Goal: Information Seeking & Learning: Learn about a topic

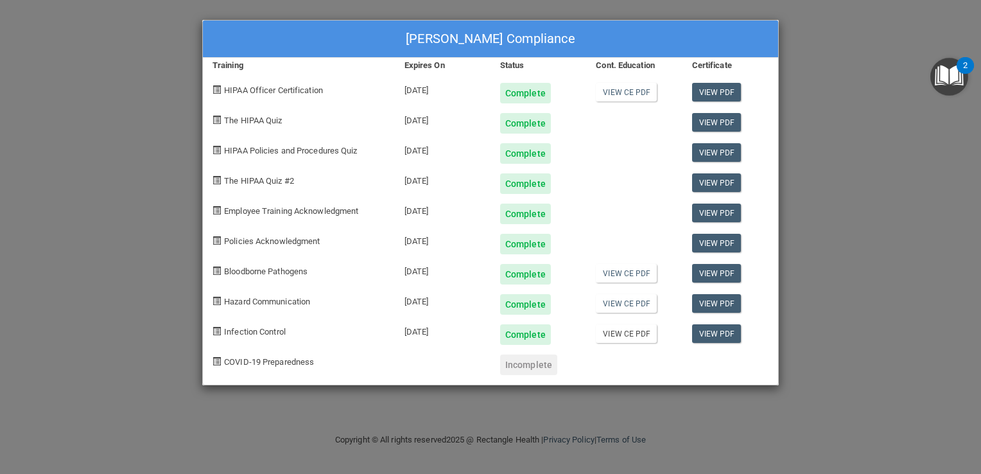
click at [637, 332] on link "View CE PDF" at bounding box center [626, 333] width 61 height 19
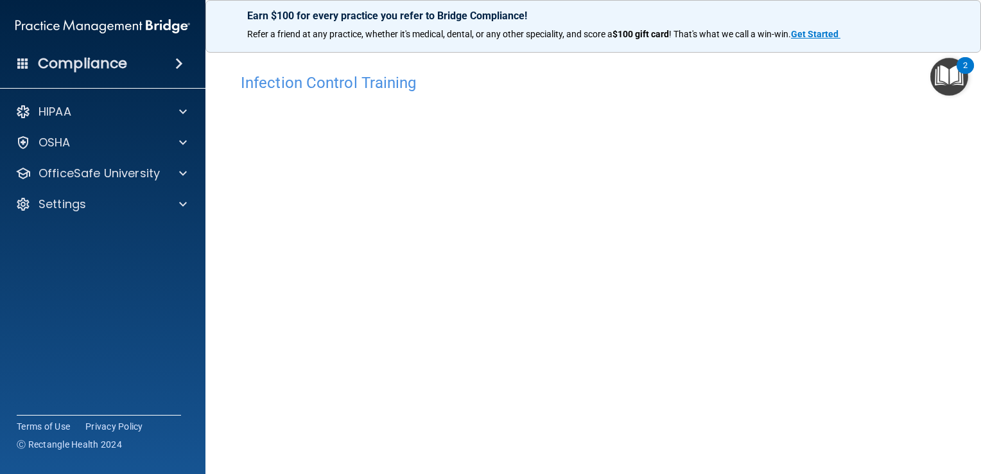
scroll to position [54, 0]
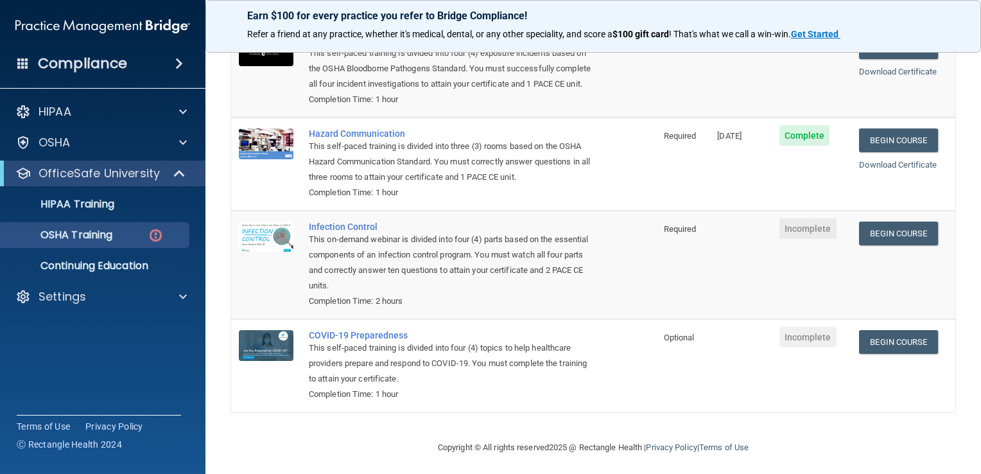
scroll to position [177, 0]
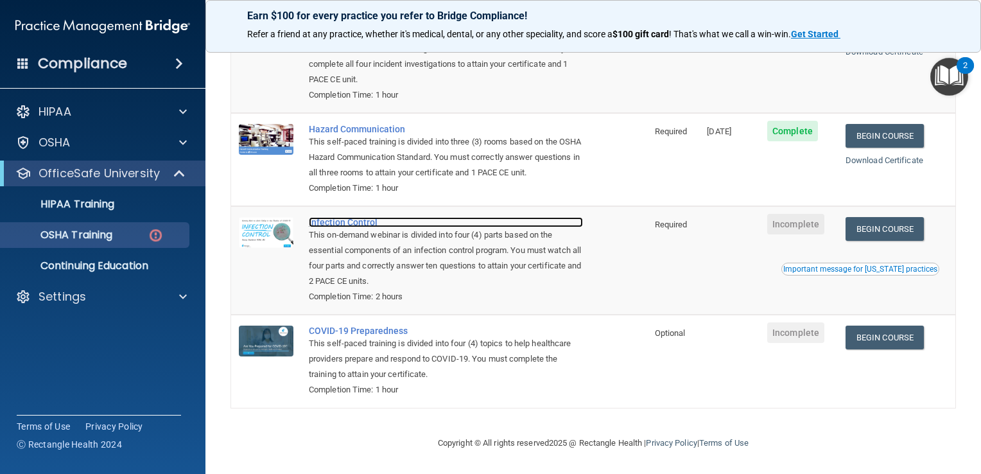
click at [359, 227] on div "Infection Control" at bounding box center [446, 222] width 274 height 10
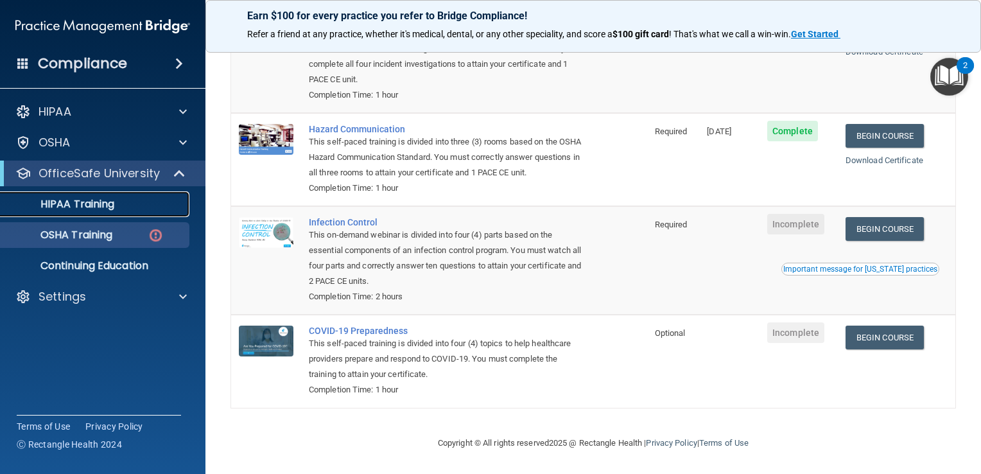
click at [109, 214] on link "HIPAA Training" at bounding box center [88, 204] width 202 height 26
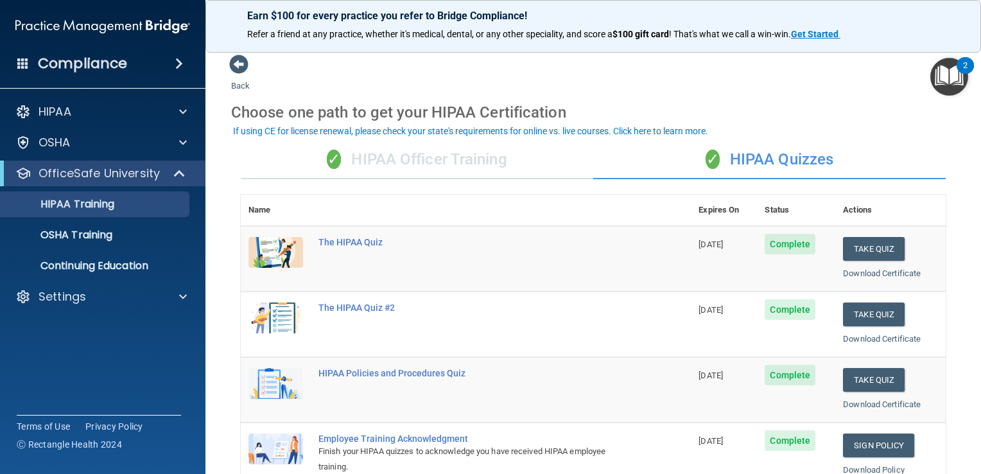
click at [396, 161] on div "✓ HIPAA Officer Training" at bounding box center [417, 160] width 352 height 39
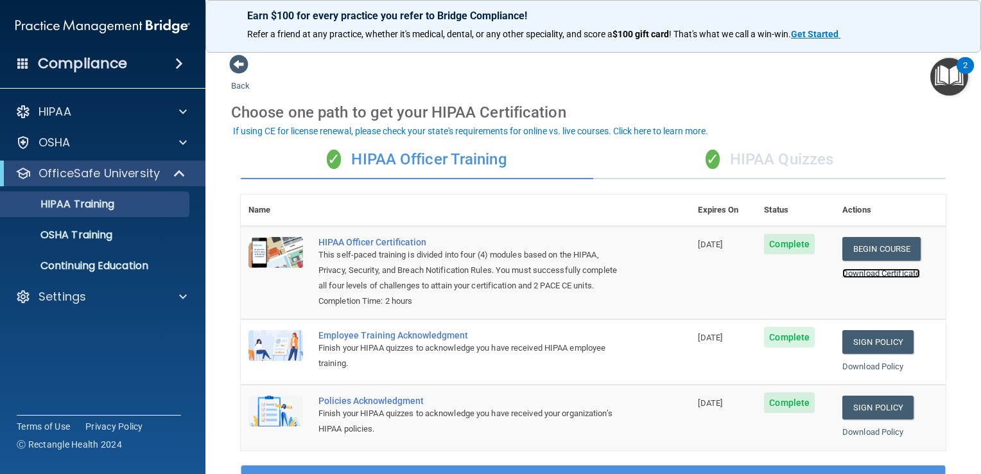
click at [886, 275] on link "Download Certificate" at bounding box center [881, 273] width 78 height 10
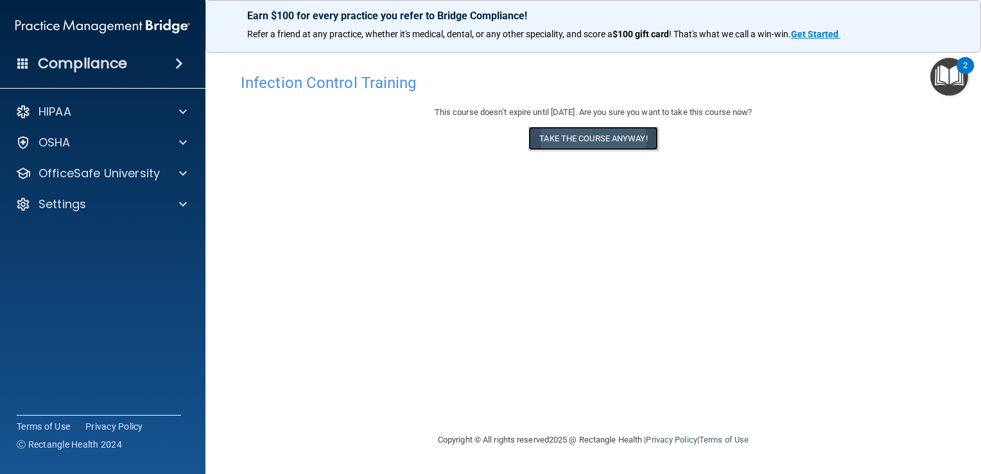
click at [618, 139] on button "Take the course anyway!" at bounding box center [592, 138] width 129 height 24
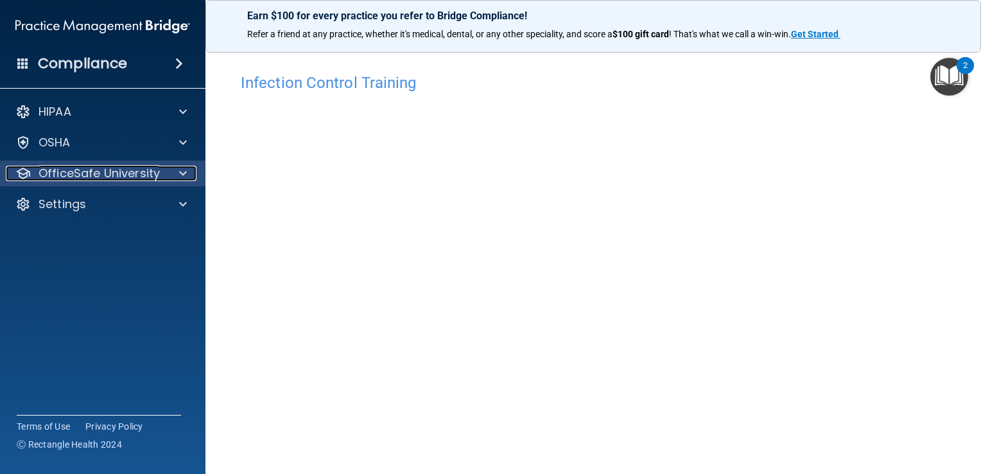
click at [182, 178] on span at bounding box center [183, 173] width 8 height 15
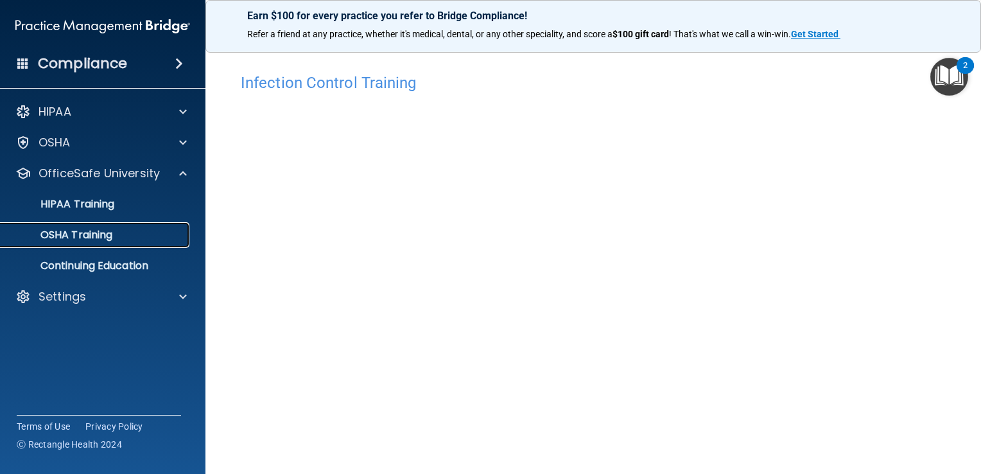
click at [105, 239] on p "OSHA Training" at bounding box center [60, 234] width 104 height 13
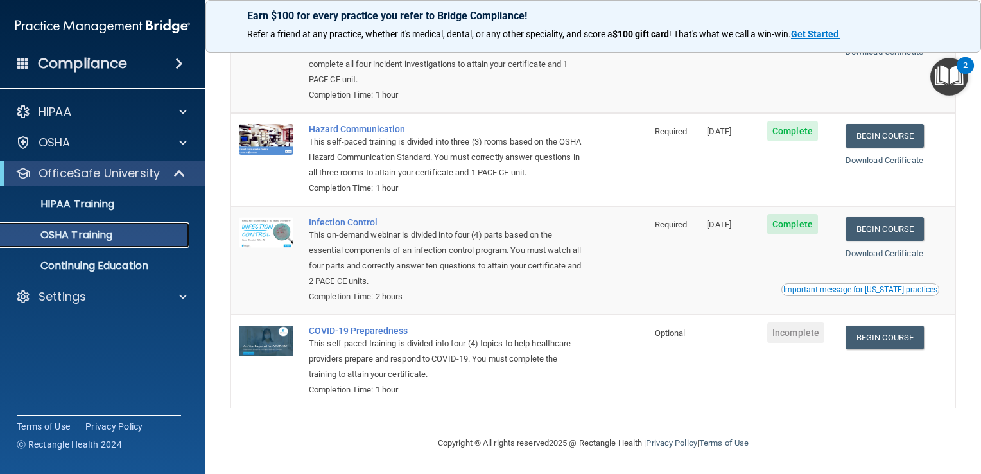
scroll to position [157, 0]
click at [334, 332] on div "COVID-19 Preparedness" at bounding box center [446, 330] width 274 height 10
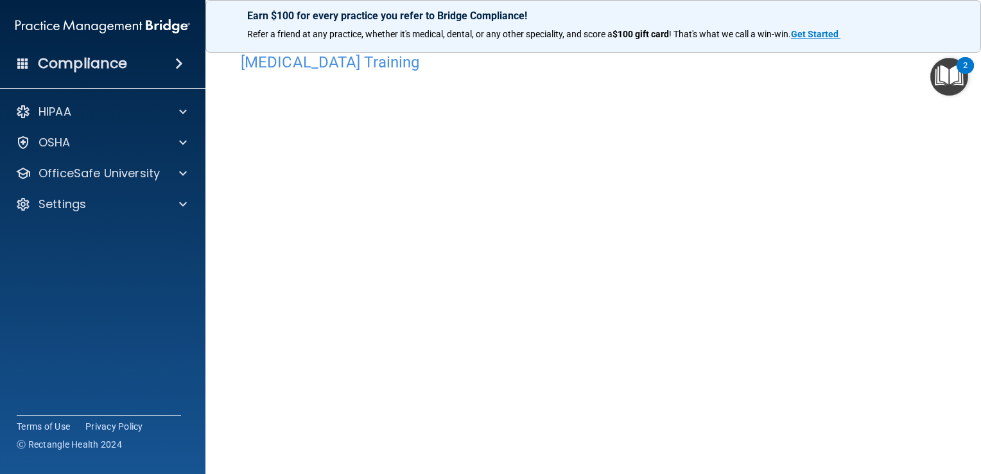
scroll to position [21, 0]
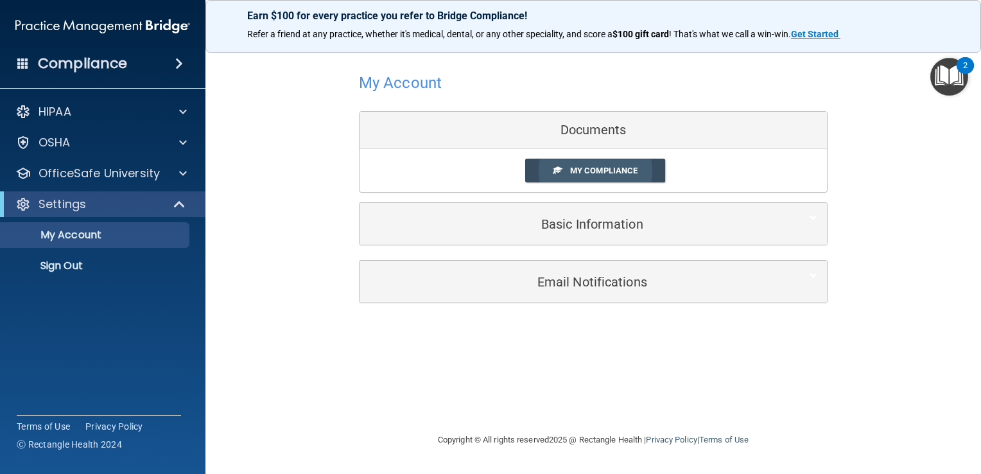
click at [597, 164] on link "My Compliance" at bounding box center [595, 171] width 141 height 24
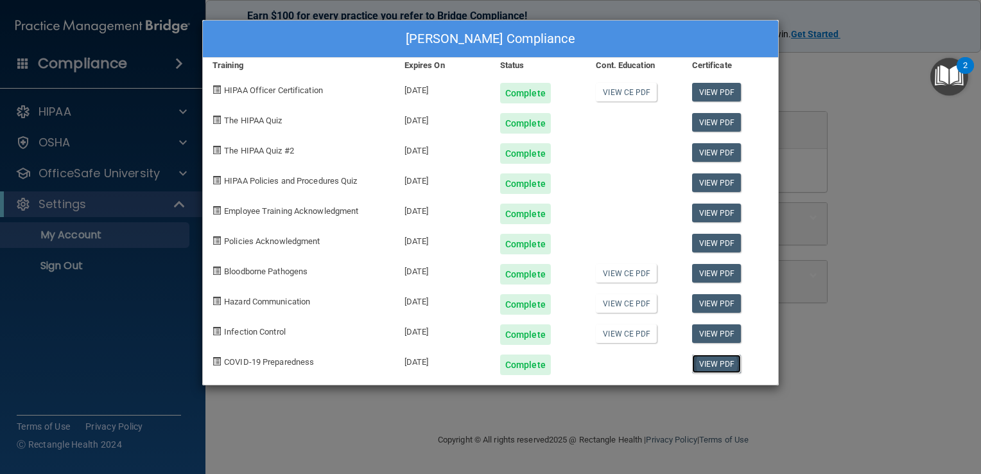
click at [718, 366] on link "View PDF" at bounding box center [716, 363] width 49 height 19
click at [838, 73] on div "[PERSON_NAME] Compliance Training Expires On Status Cont. Education Certificate…" at bounding box center [490, 237] width 981 height 474
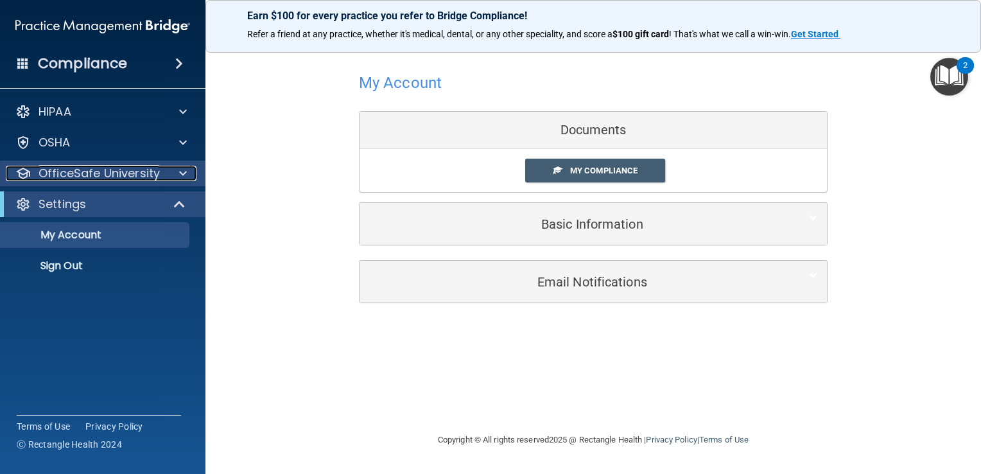
click at [182, 173] on span at bounding box center [183, 173] width 8 height 15
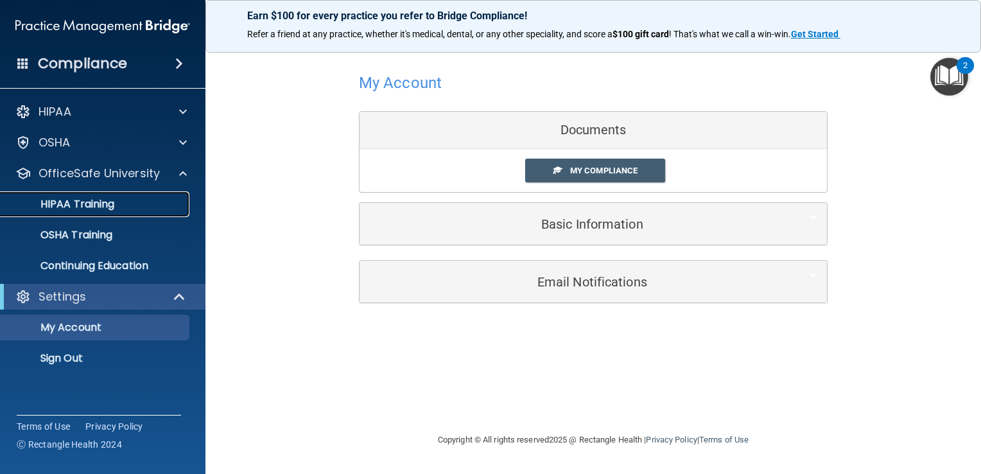
click at [118, 204] on div "HIPAA Training" at bounding box center [95, 204] width 175 height 13
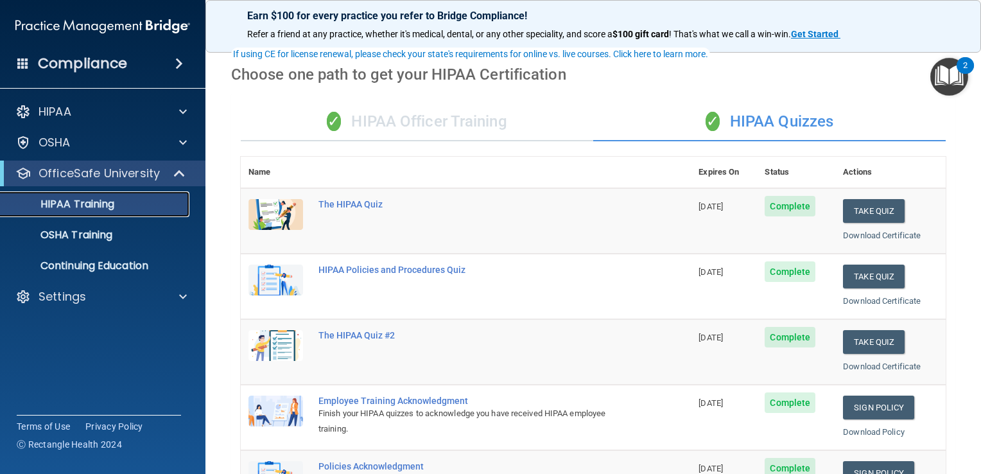
scroll to position [19, 0]
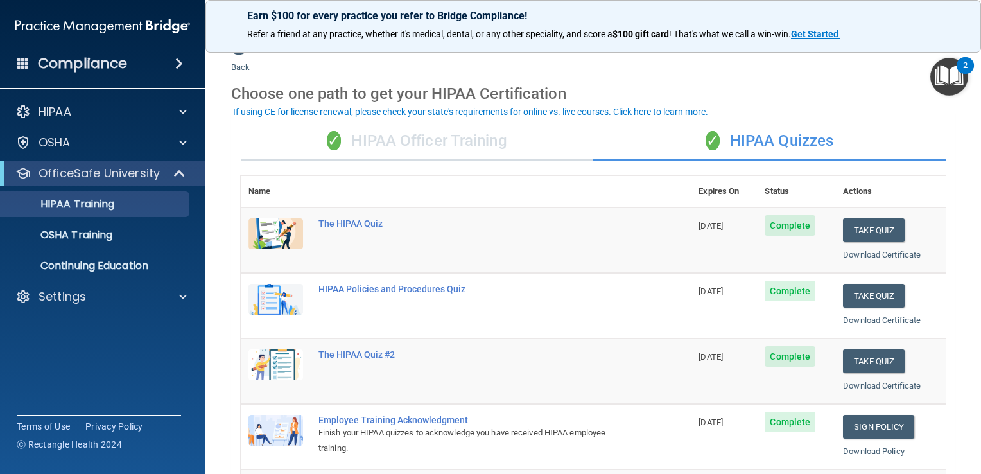
click at [418, 147] on div "✓ HIPAA Officer Training" at bounding box center [417, 141] width 352 height 39
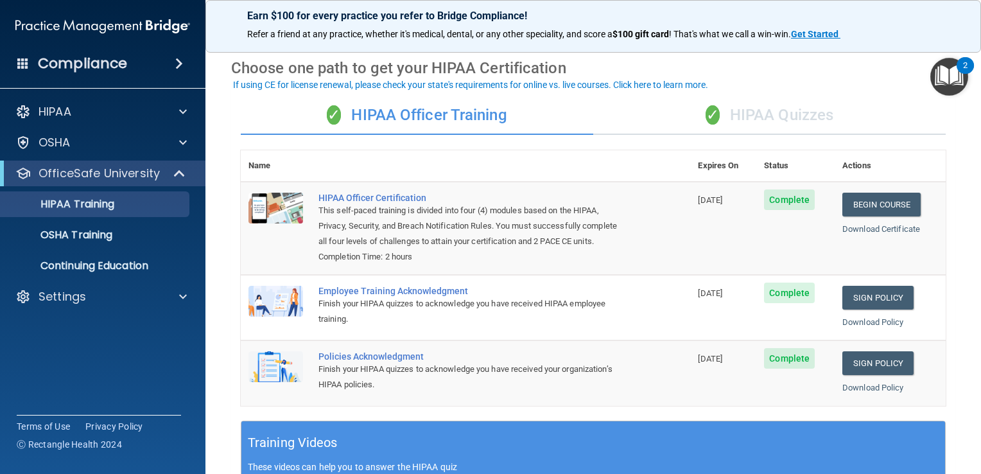
scroll to position [62, 0]
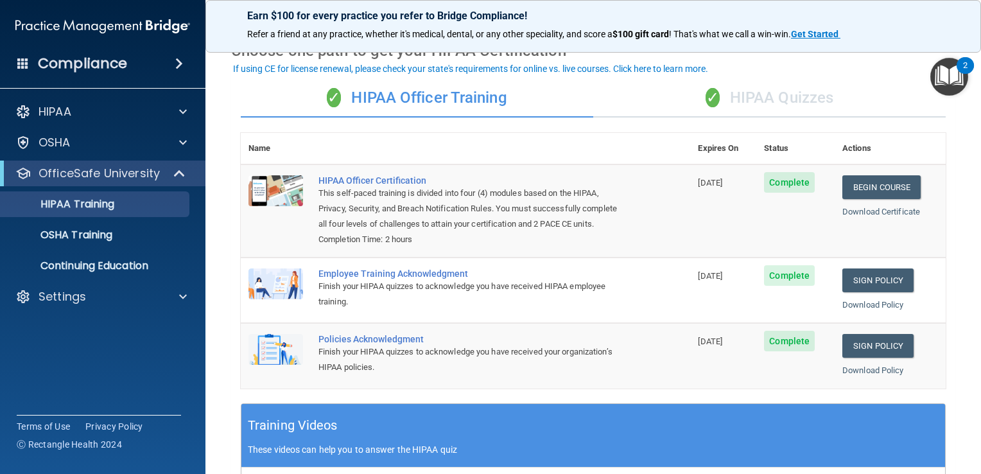
click at [795, 97] on div "✓ HIPAA Quizzes" at bounding box center [769, 98] width 352 height 39
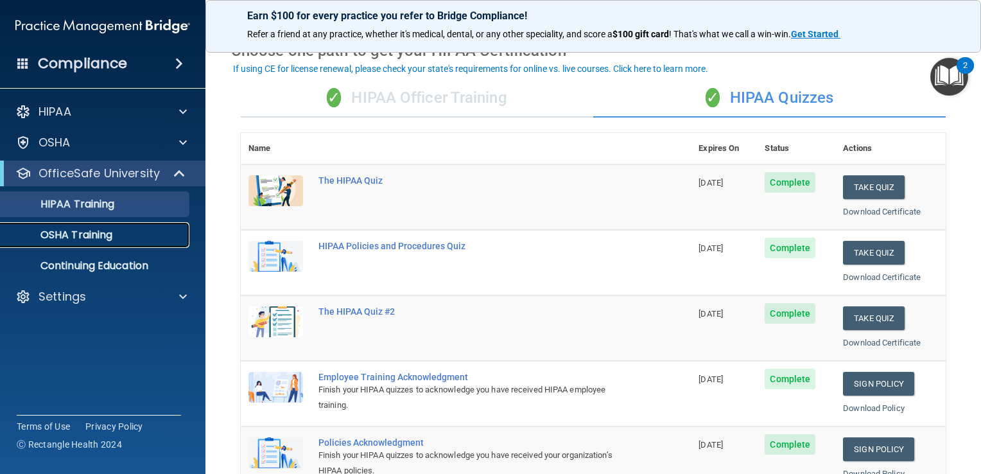
click at [101, 237] on p "OSHA Training" at bounding box center [60, 234] width 104 height 13
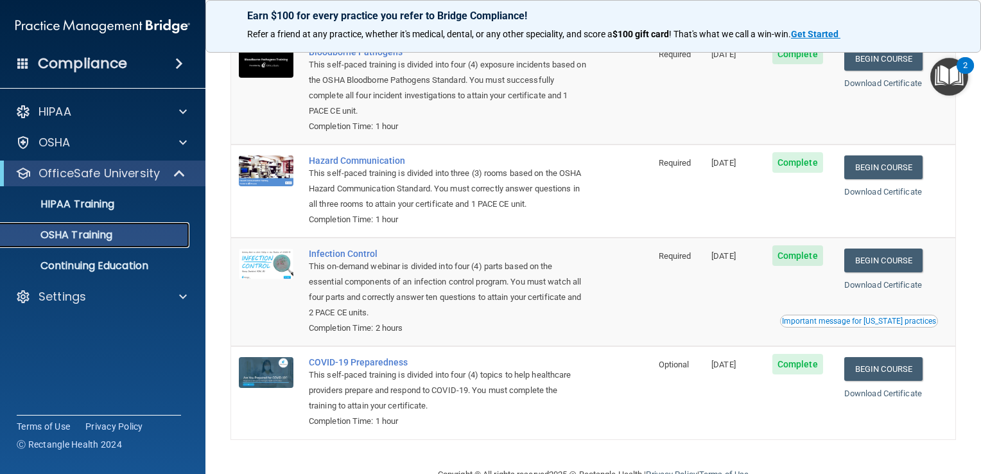
scroll to position [141, 0]
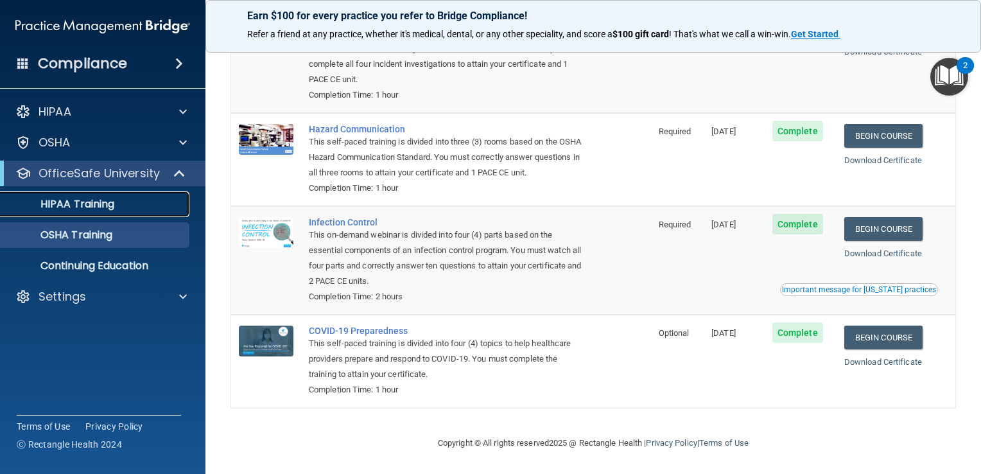
click at [94, 205] on p "HIPAA Training" at bounding box center [61, 204] width 106 height 13
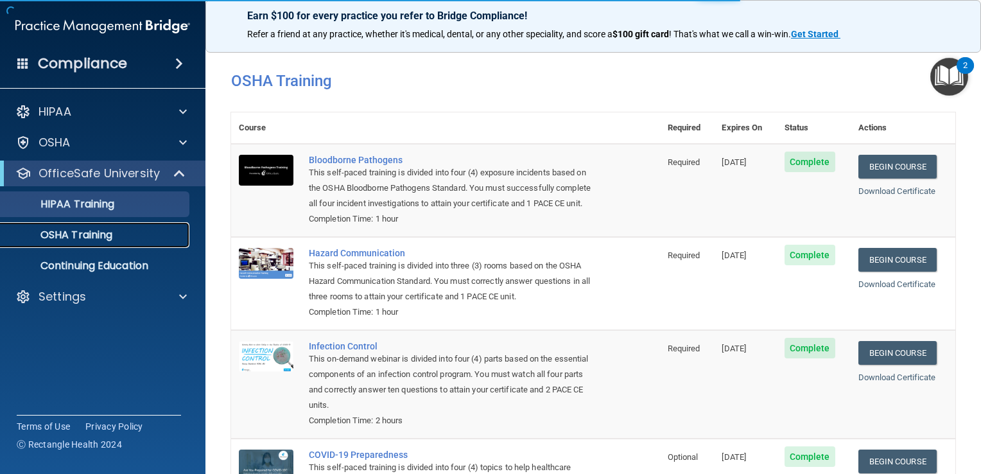
click at [107, 232] on p "OSHA Training" at bounding box center [60, 234] width 104 height 13
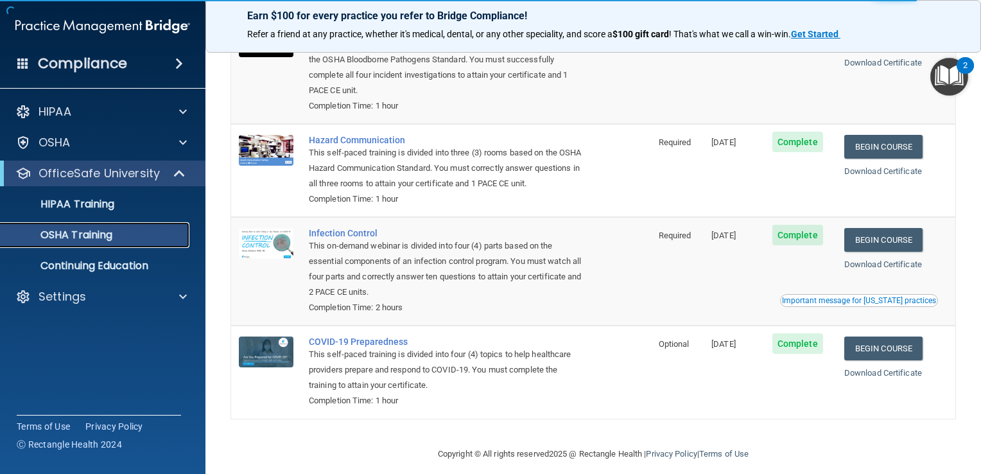
scroll to position [141, 0]
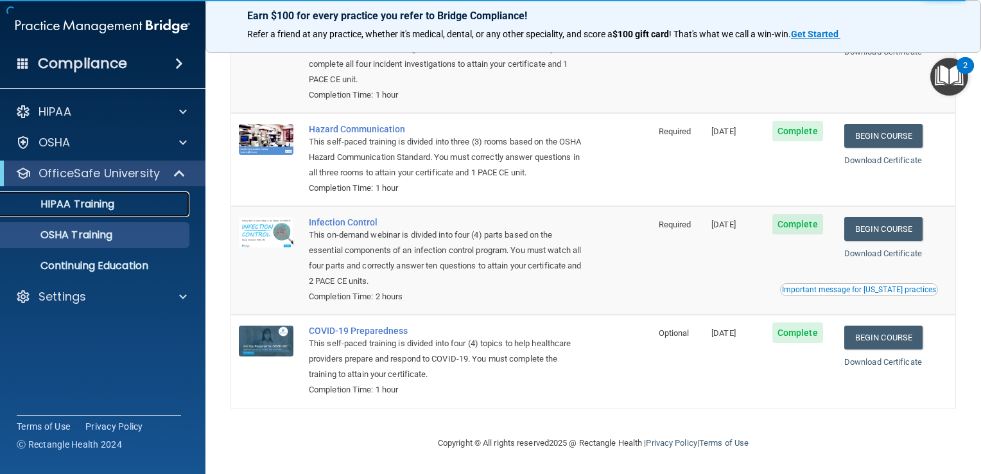
click at [103, 209] on p "HIPAA Training" at bounding box center [61, 204] width 106 height 13
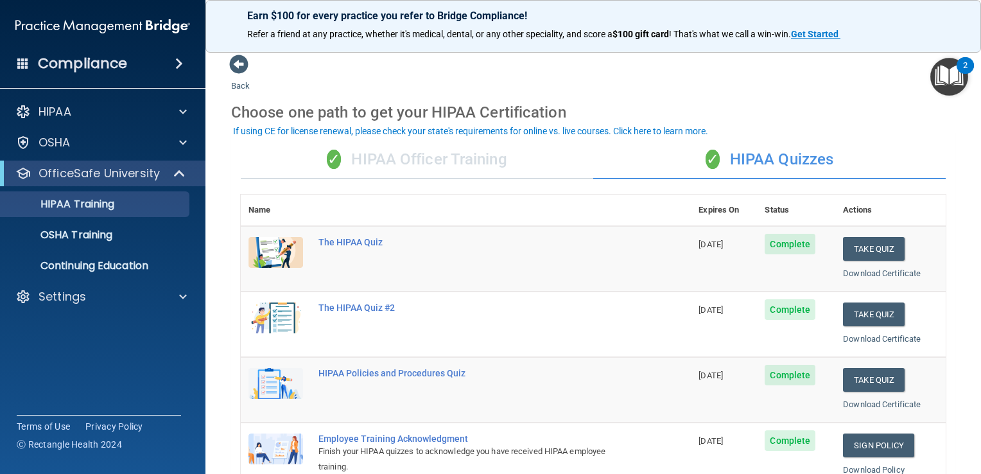
click at [416, 166] on div "✓ HIPAA Officer Training" at bounding box center [417, 160] width 352 height 39
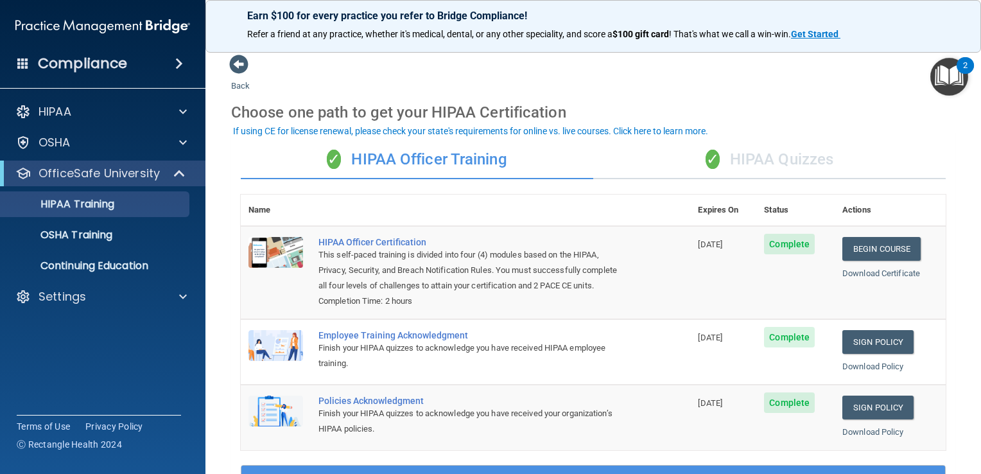
click at [164, 58] on div "Compliance" at bounding box center [102, 63] width 205 height 28
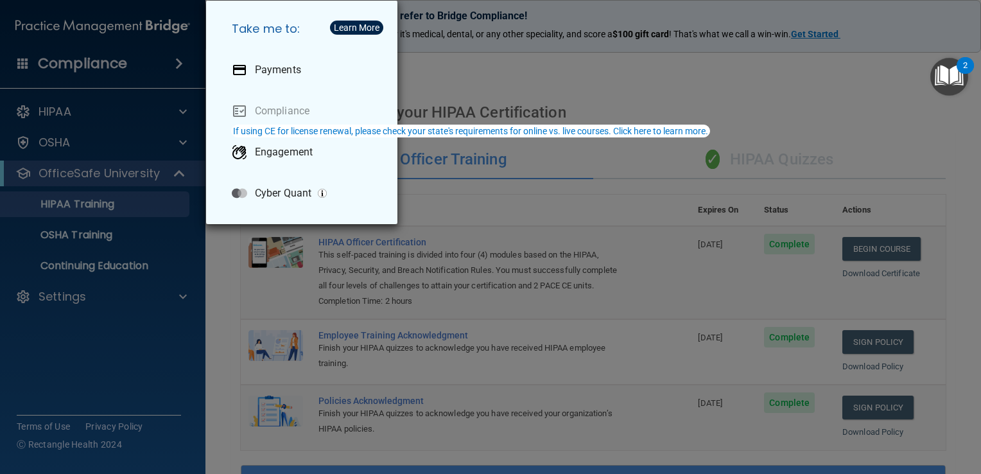
click at [714, 54] on div "Take me to: Payments Compliance Engagement Cyber Quant" at bounding box center [490, 237] width 981 height 474
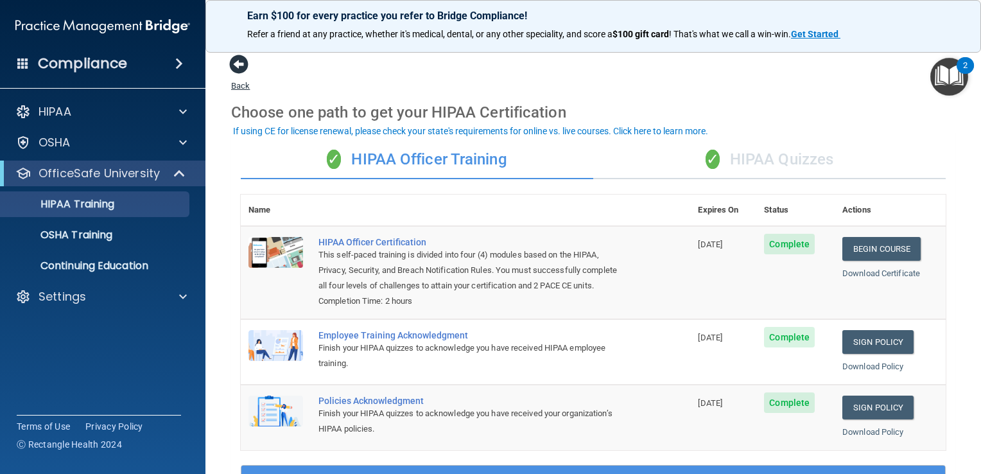
click at [238, 71] on span at bounding box center [238, 64] width 19 height 19
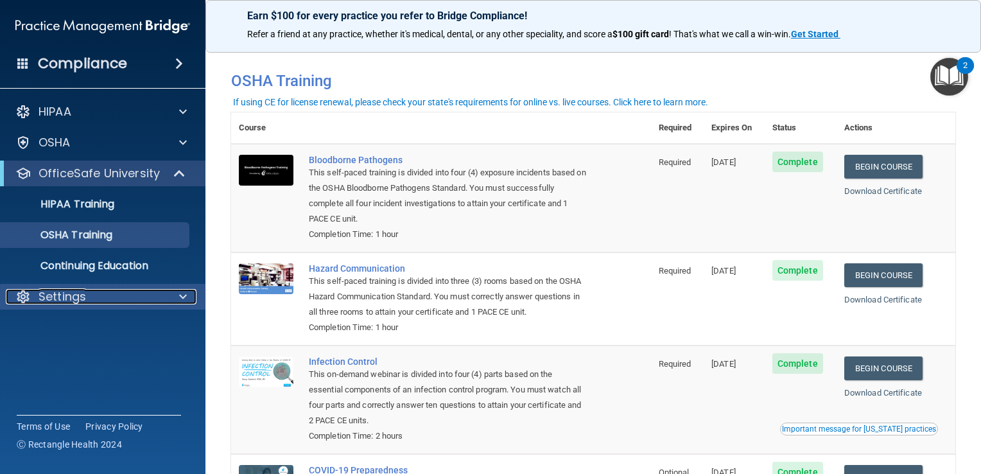
click at [180, 295] on span at bounding box center [183, 296] width 8 height 15
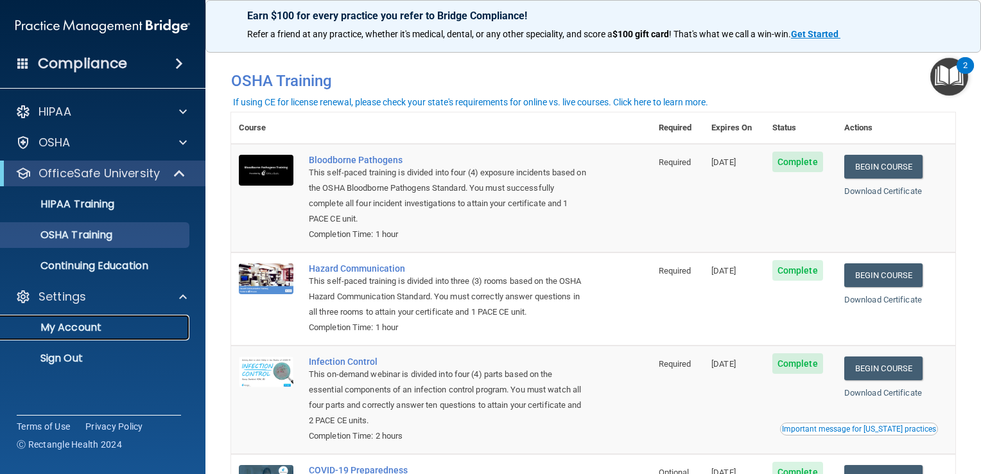
click at [72, 328] on p "My Account" at bounding box center [95, 327] width 175 height 13
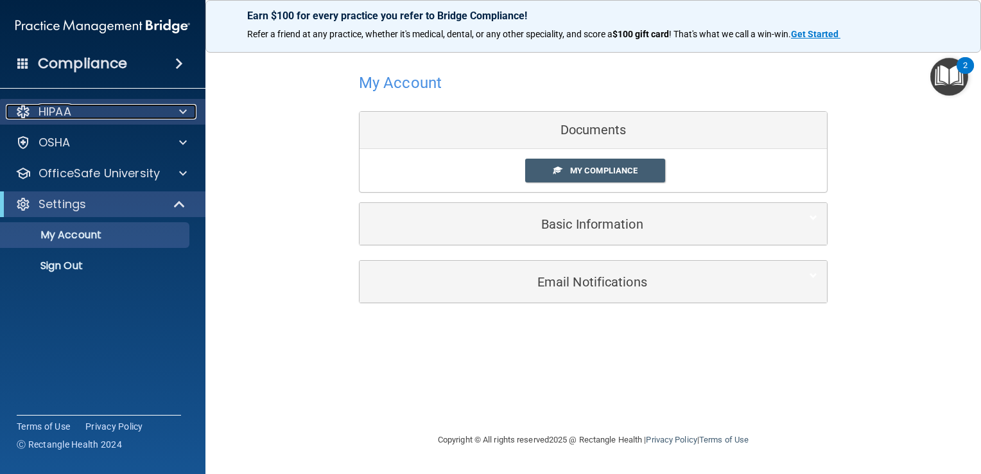
click at [166, 109] on div at bounding box center [181, 111] width 32 height 15
